Goal: Information Seeking & Learning: Learn about a topic

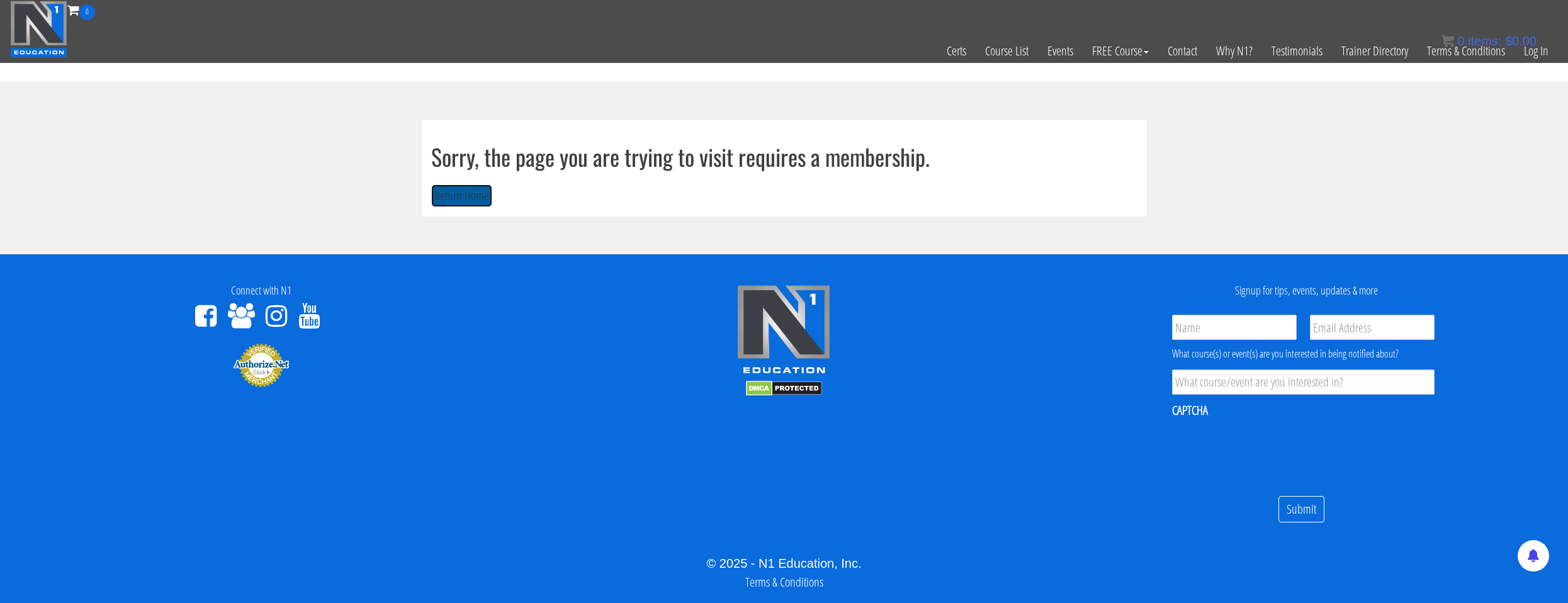
click at [473, 195] on button "Return Home" at bounding box center [461, 196] width 61 height 23
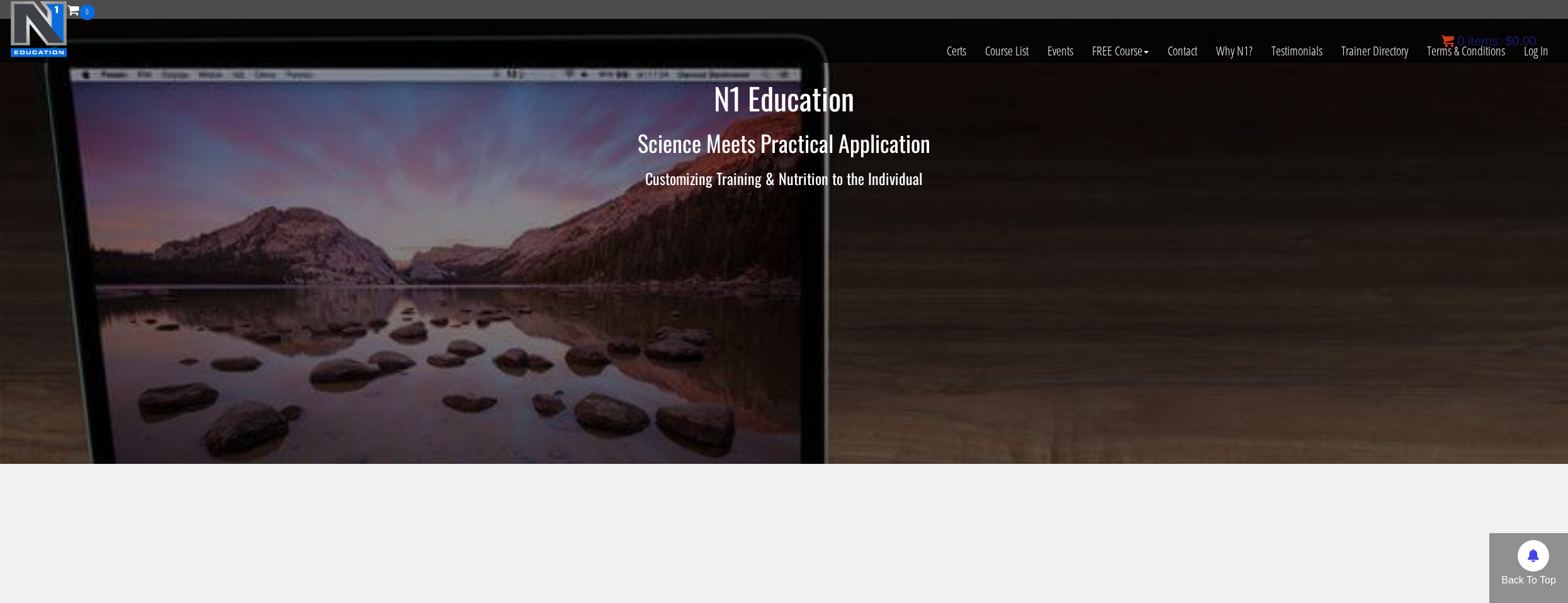
click at [1530, 40] on bdi "$ 0.00" at bounding box center [1521, 40] width 32 height 14
click at [1534, 52] on link "Log In" at bounding box center [1536, 51] width 44 height 62
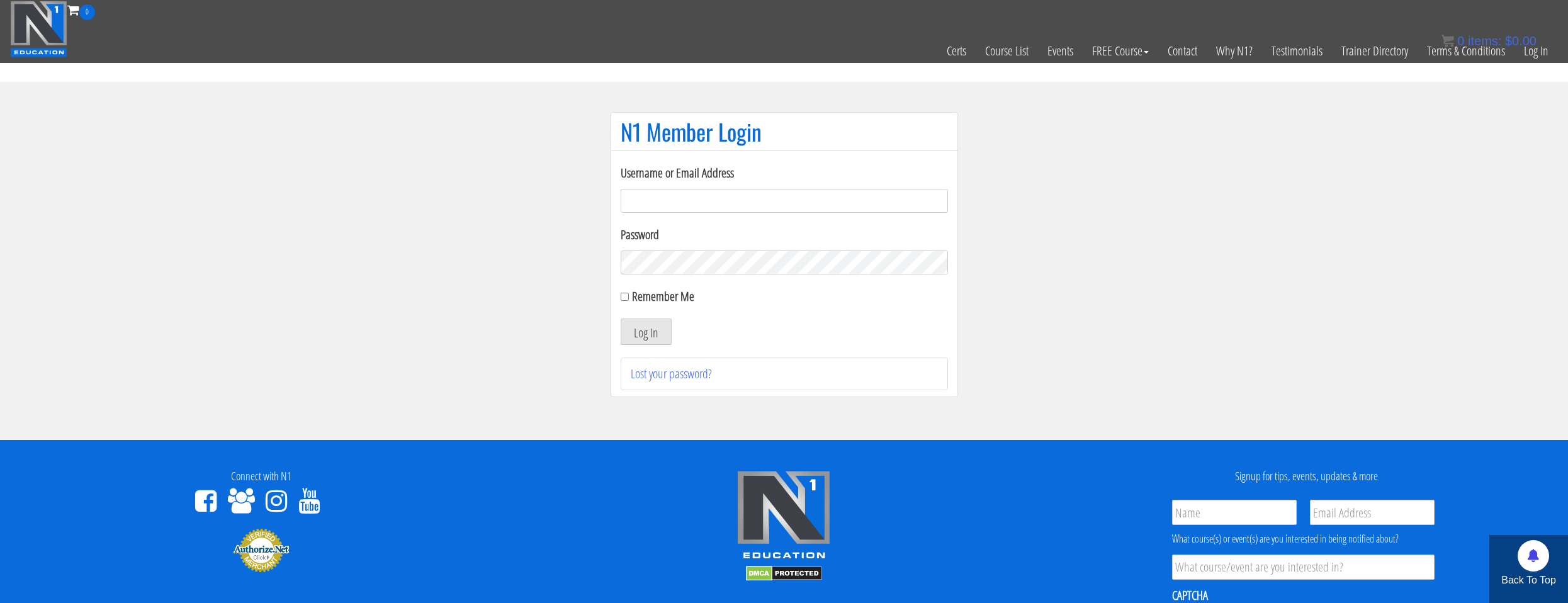
drag, startPoint x: 844, startPoint y: 222, endPoint x: 840, endPoint y: 212, distance: 10.8
click at [843, 218] on form "Username or Email Address Password Remember Me Log In" at bounding box center [784, 254] width 327 height 182
click at [840, 212] on input "Username or Email Address" at bounding box center [784, 201] width 327 height 24
type input "natejb344@hotmail.com"
click at [635, 339] on button "Log In" at bounding box center [646, 332] width 51 height 26
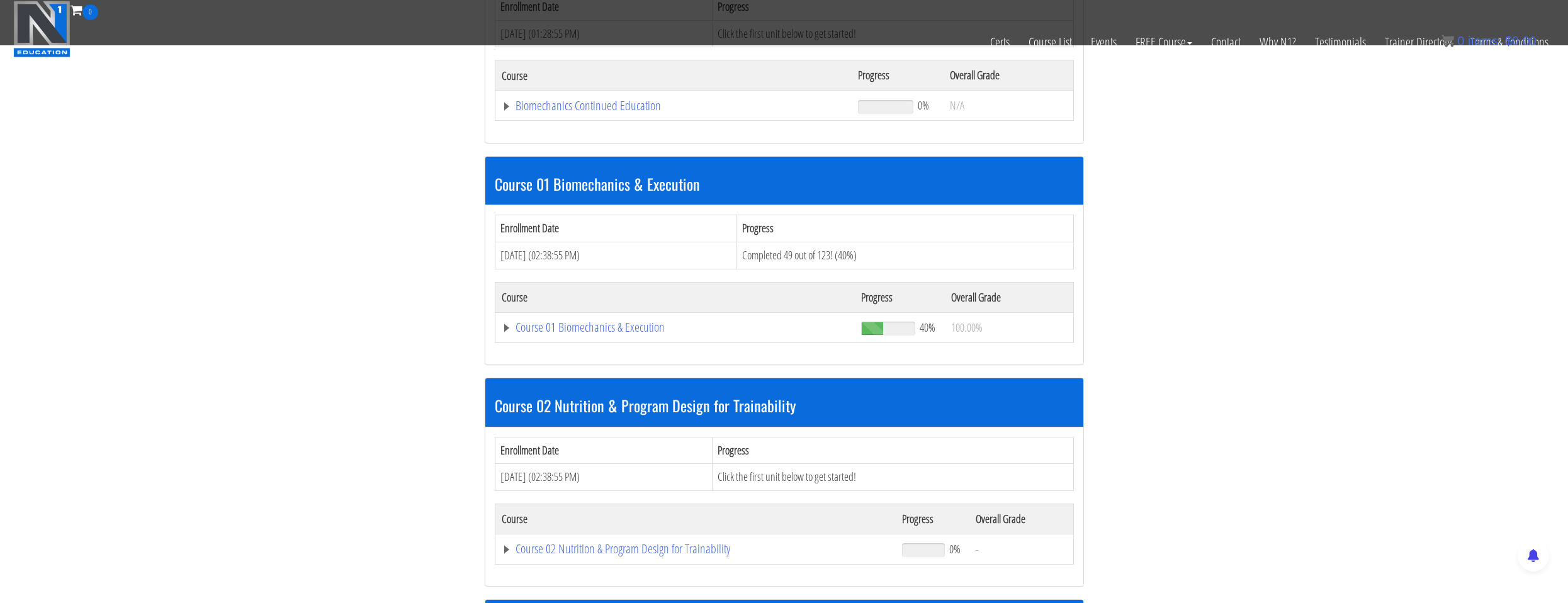
scroll to position [315, 0]
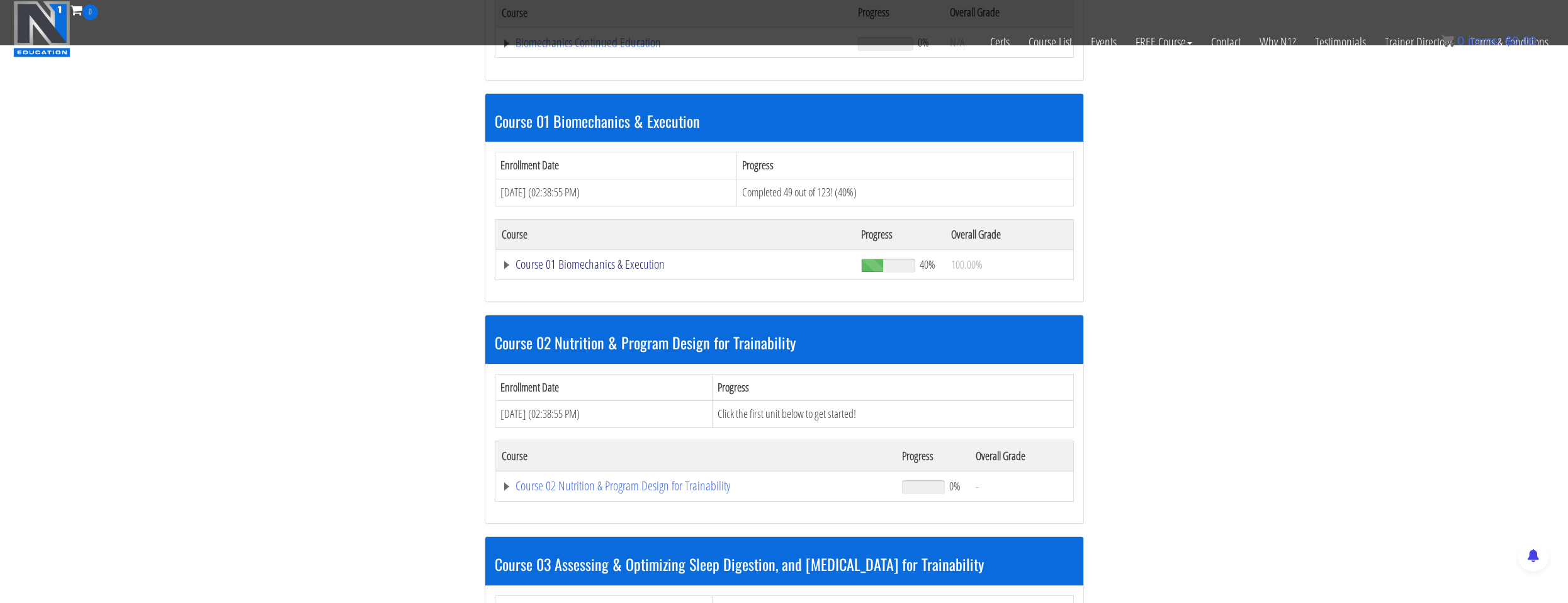
click at [619, 271] on link "Course 01 Biomechanics & Execution" at bounding box center [675, 264] width 347 height 13
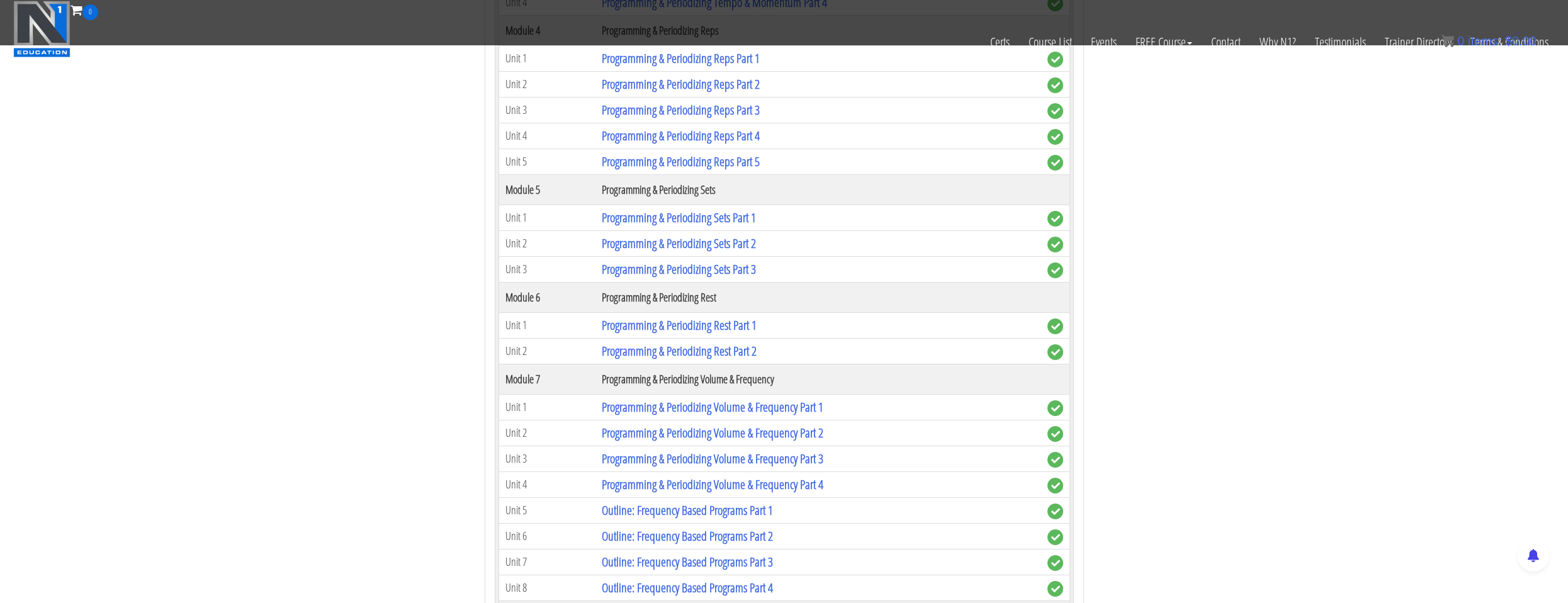
scroll to position [1700, 0]
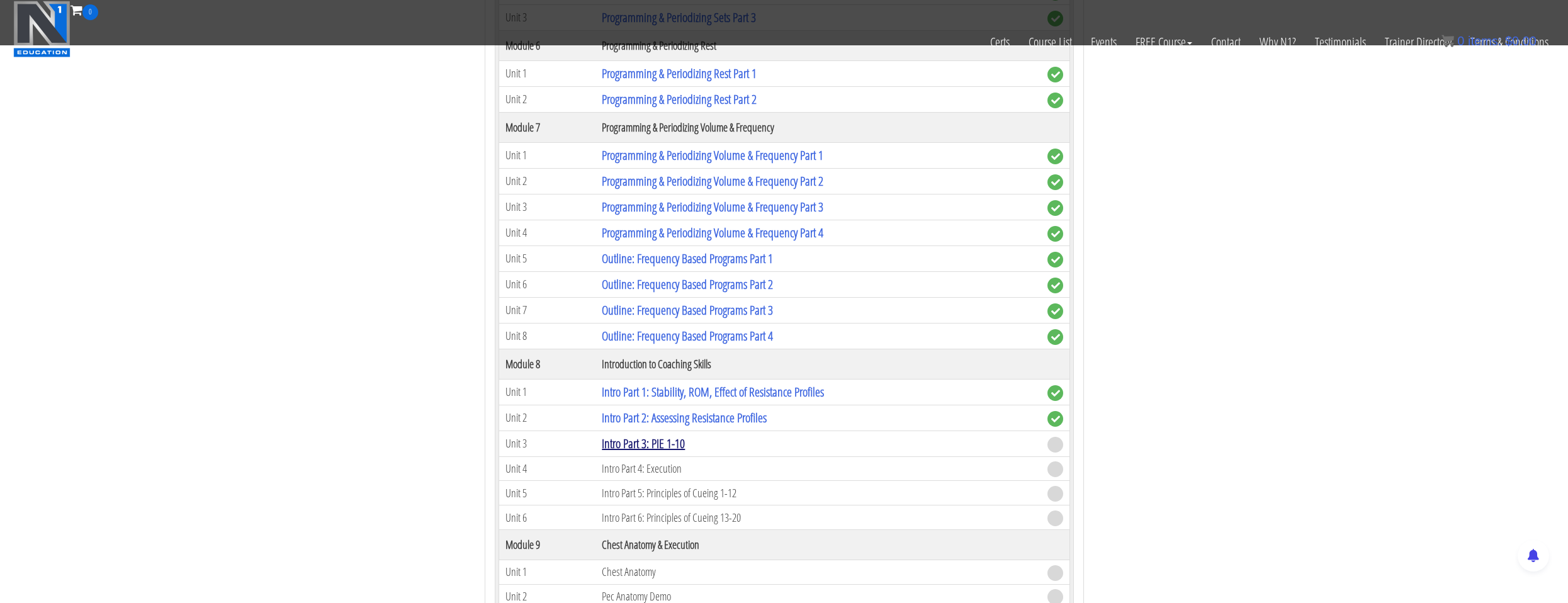
click at [655, 441] on link "Intro Part 3: PIE 1-10" at bounding box center [643, 443] width 83 height 17
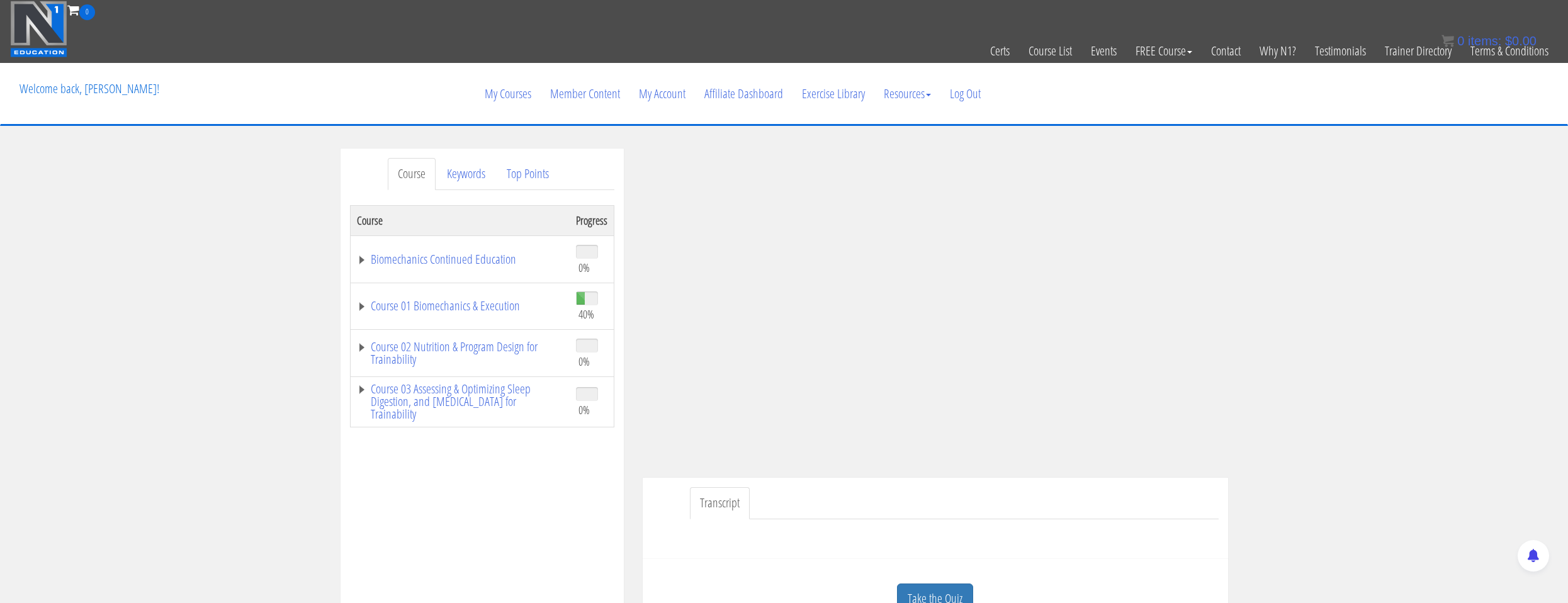
scroll to position [189, 0]
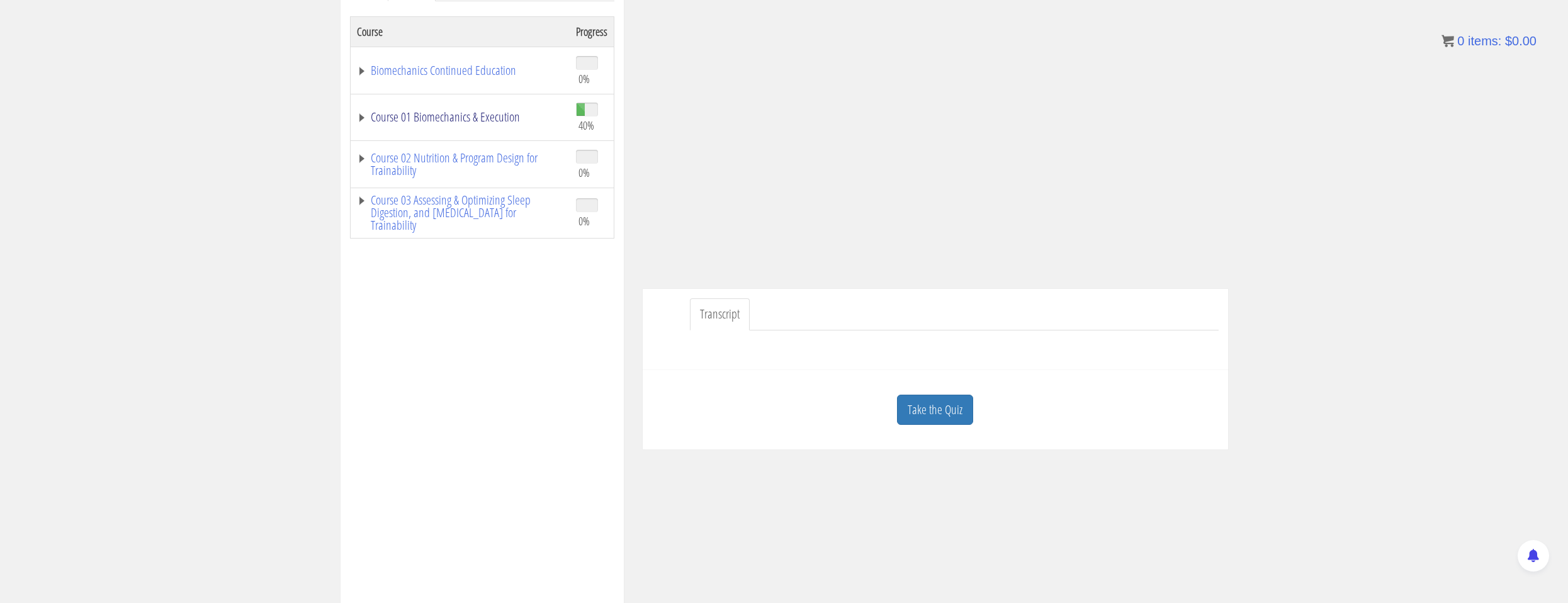
click at [496, 123] on link "Course 01 Biomechanics & Execution" at bounding box center [460, 117] width 206 height 13
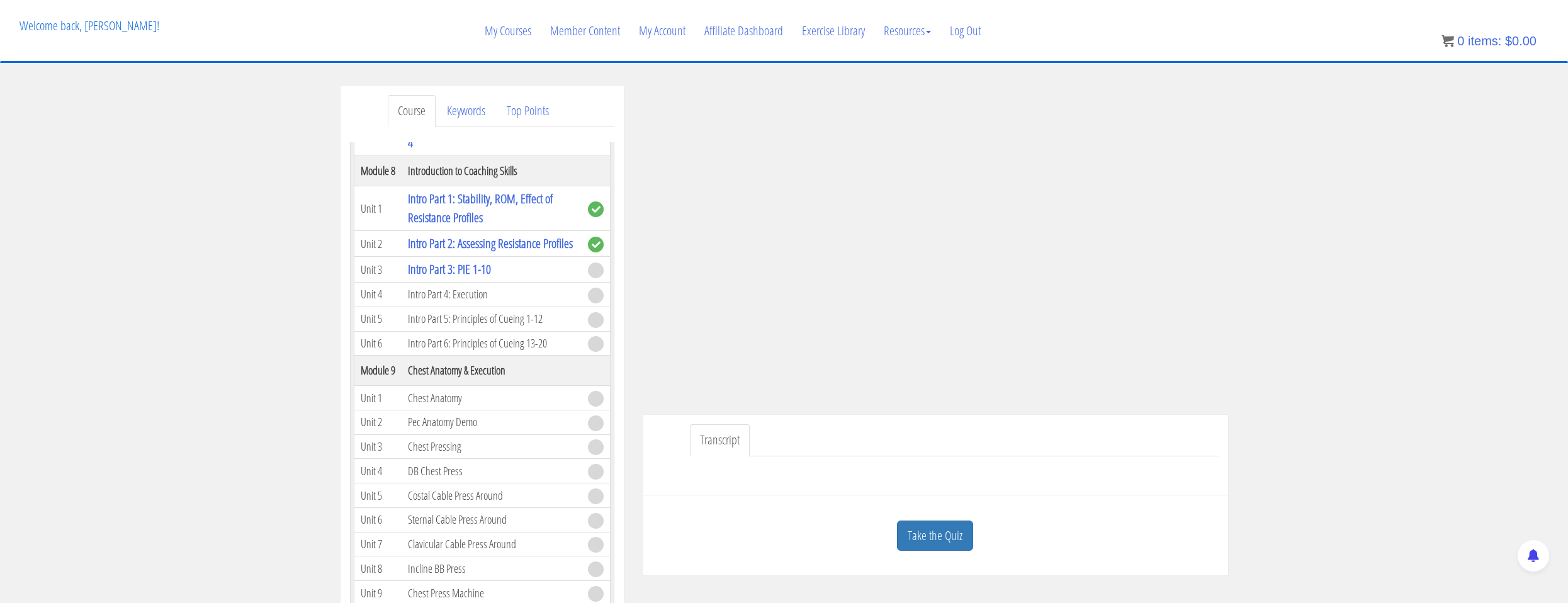
scroll to position [252, 0]
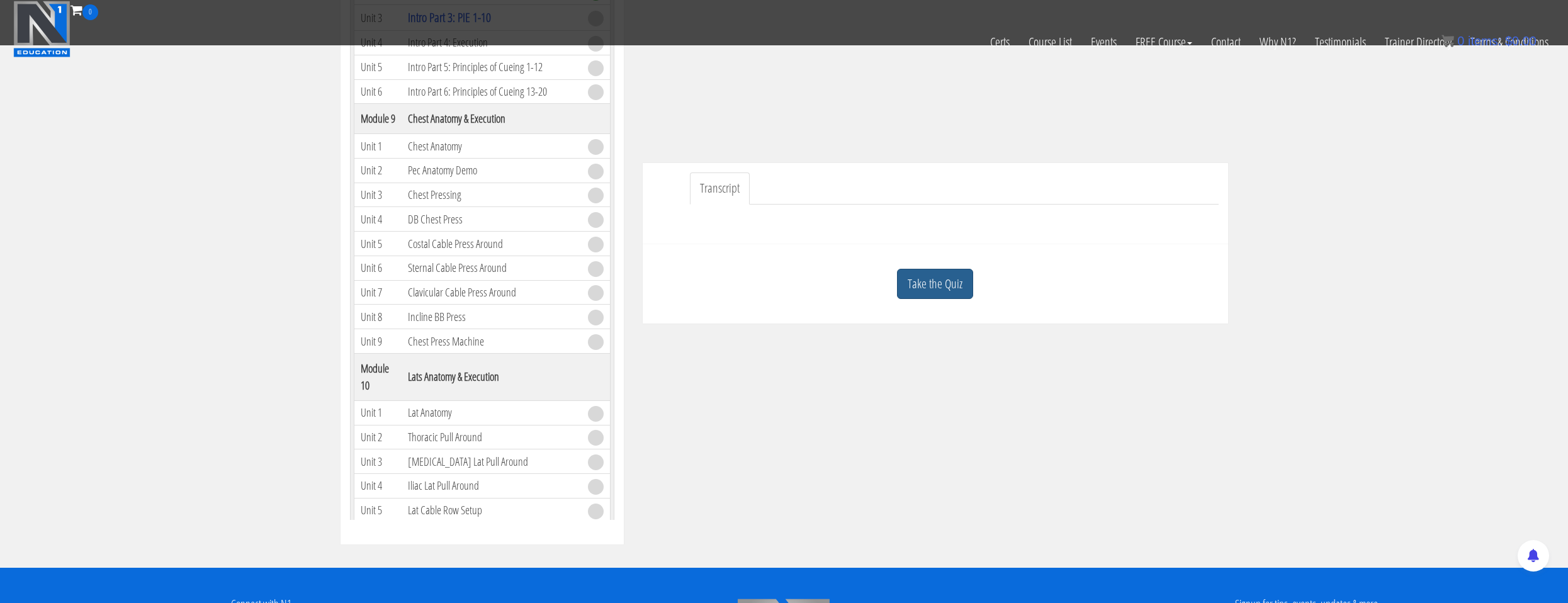
click at [947, 288] on link "Take the Quiz" at bounding box center [936, 284] width 77 height 31
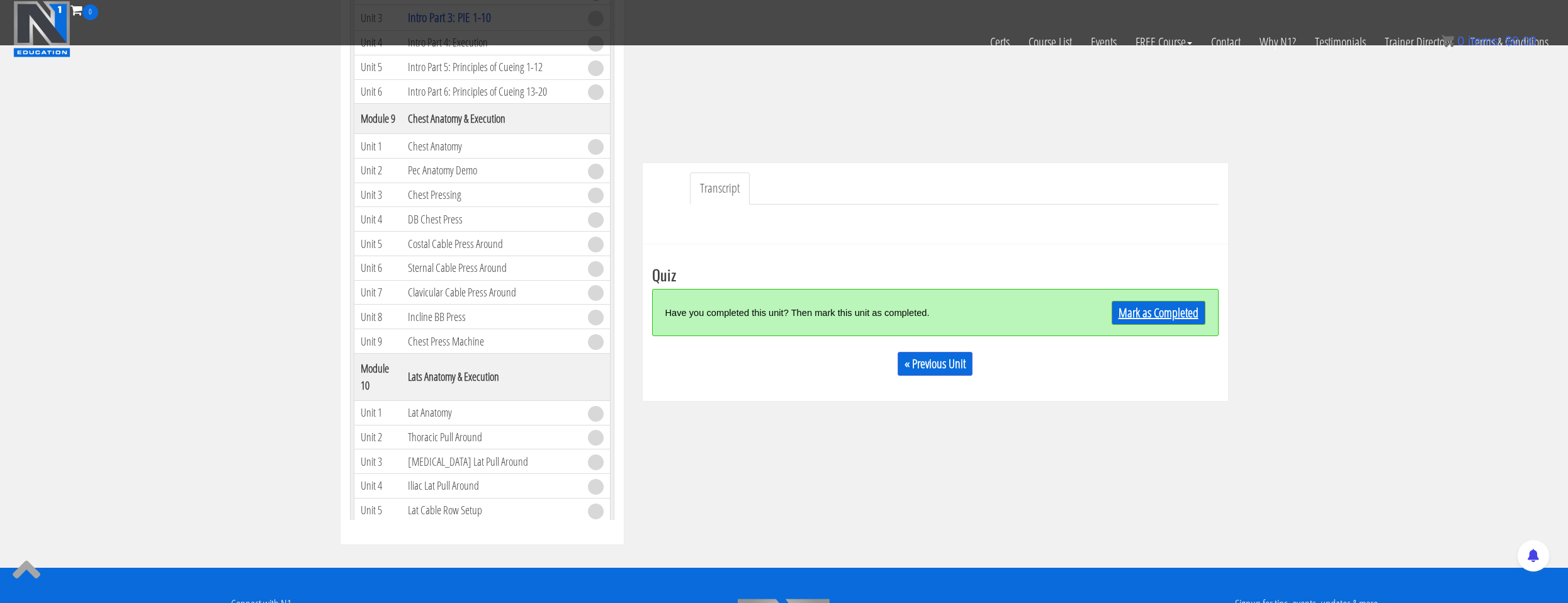
click at [1125, 319] on link "Mark as Completed" at bounding box center [1158, 313] width 94 height 24
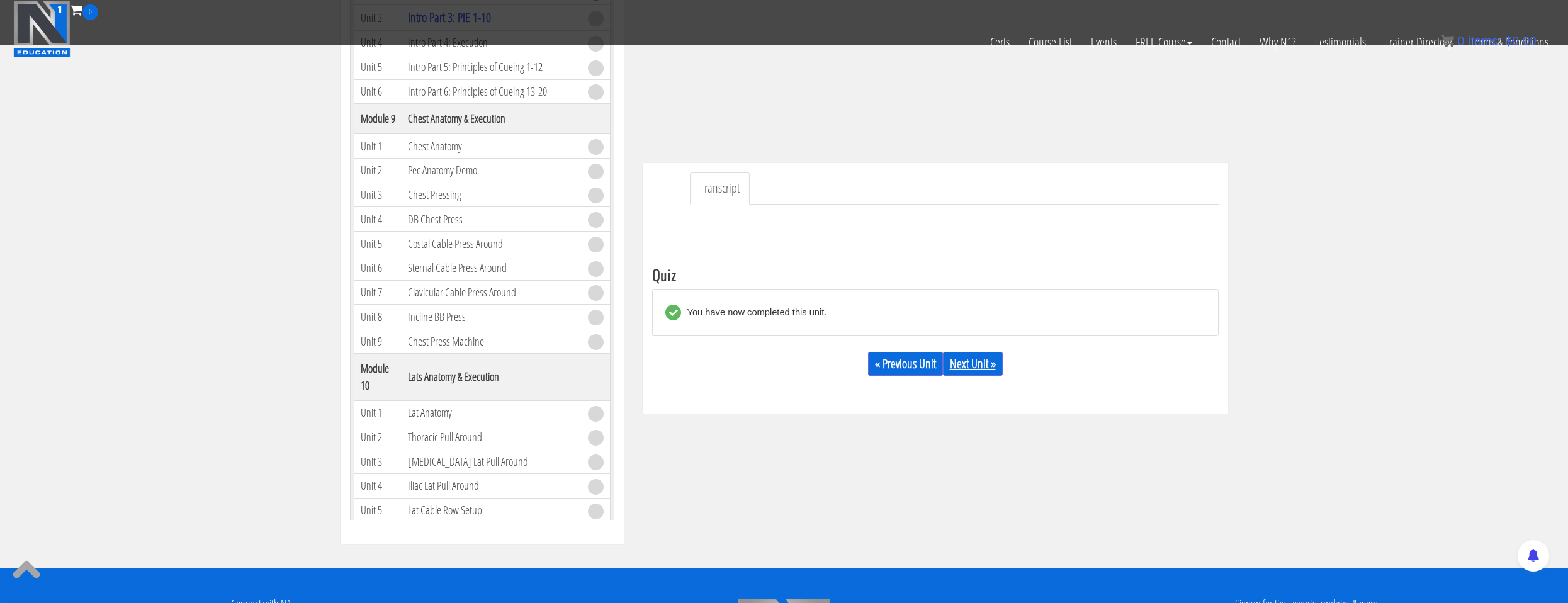
click at [973, 354] on link "Next Unit »" at bounding box center [973, 364] width 60 height 24
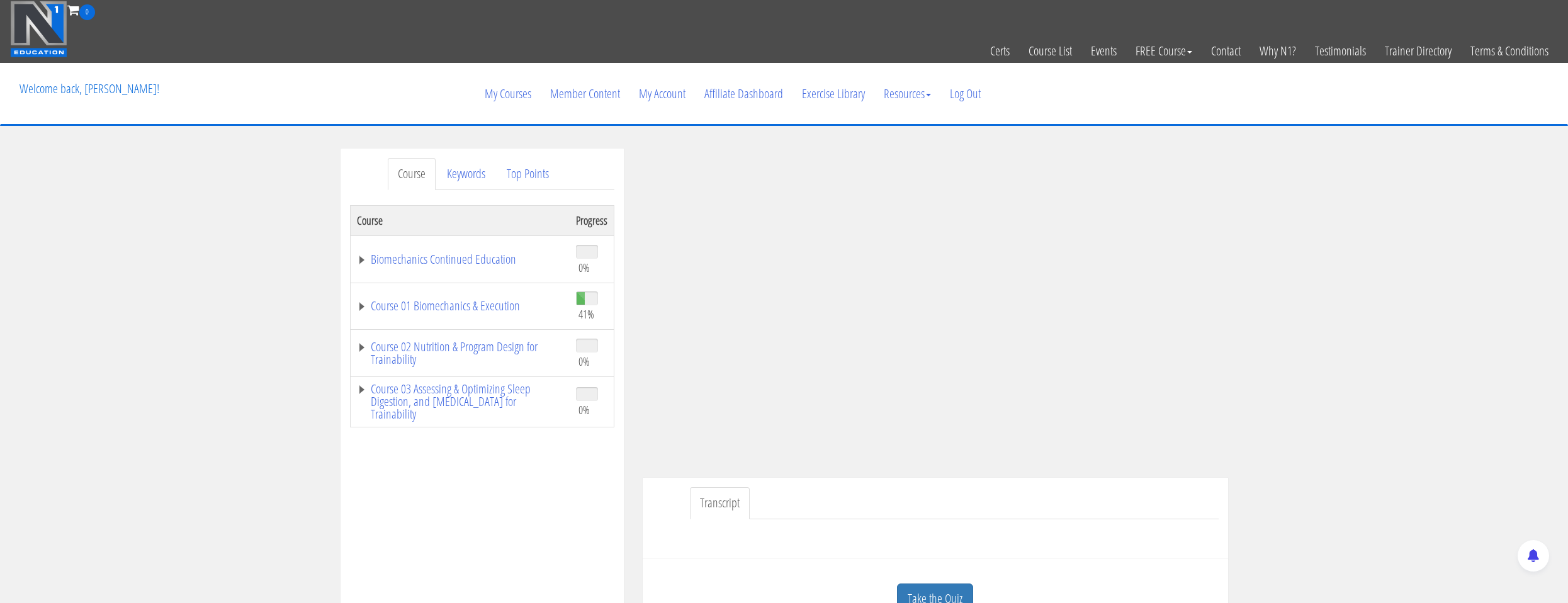
scroll to position [126, 0]
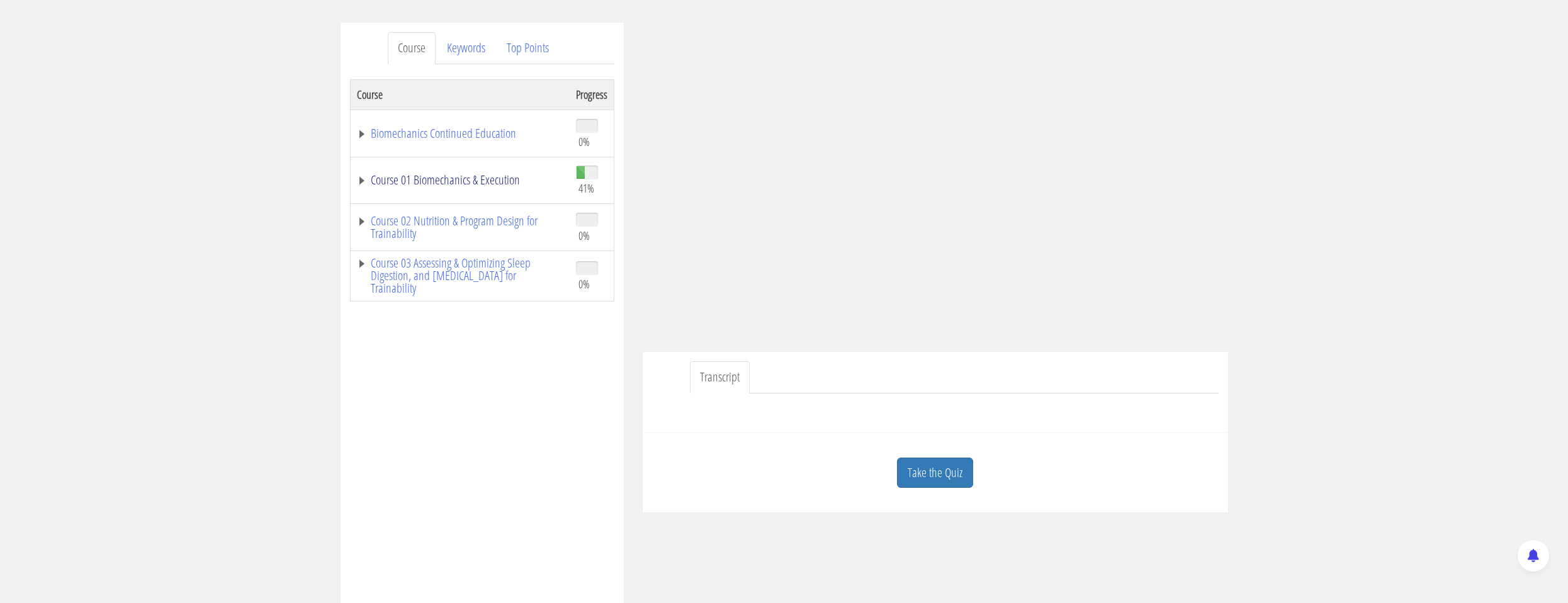
click at [492, 180] on link "Course 01 Biomechanics & Execution" at bounding box center [460, 180] width 206 height 13
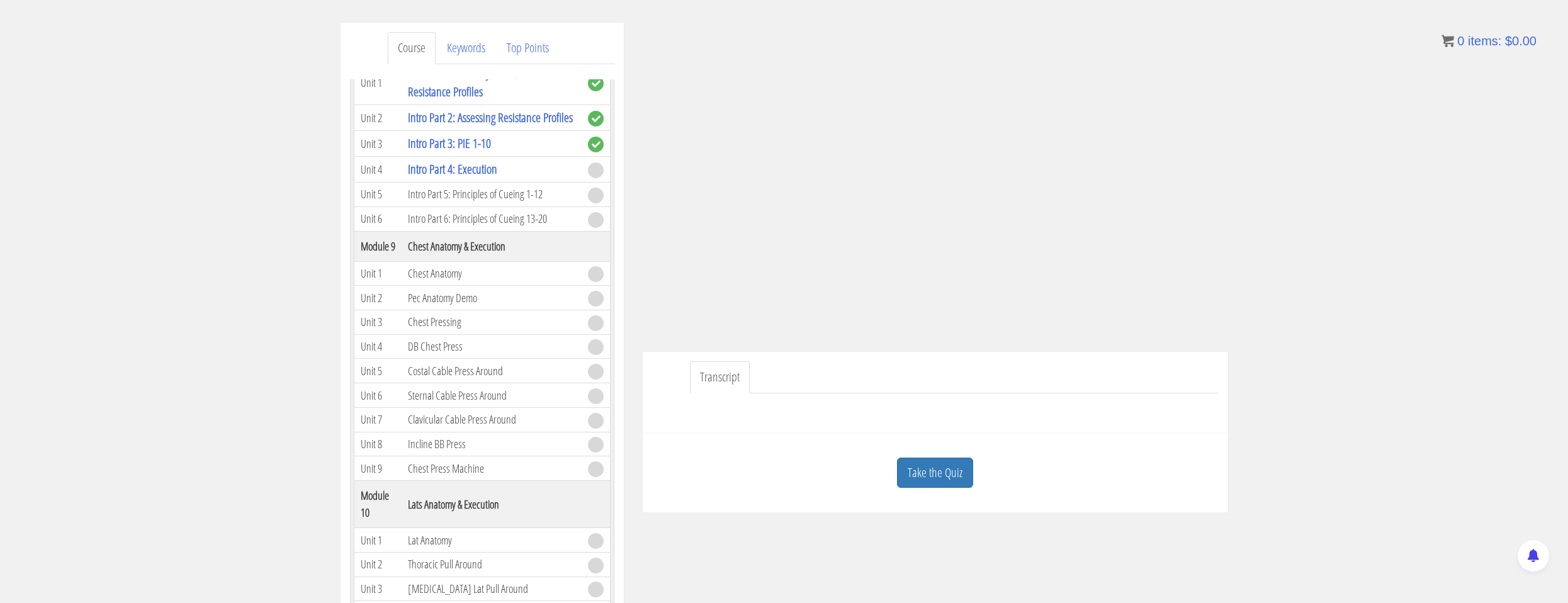
scroll to position [1825, 0]
